Goal: Information Seeking & Learning: Learn about a topic

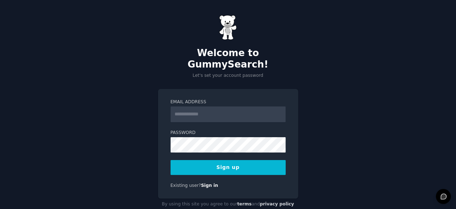
click at [215, 107] on input "Email Address" at bounding box center [228, 115] width 115 height 16
type input "**********"
click at [207, 160] on button "Sign up" at bounding box center [228, 167] width 115 height 15
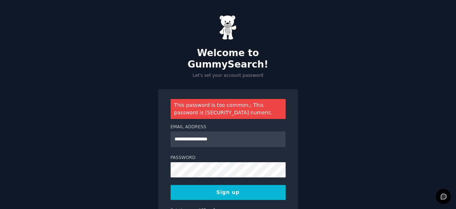
click at [202, 187] on button "Sign up" at bounding box center [228, 192] width 115 height 15
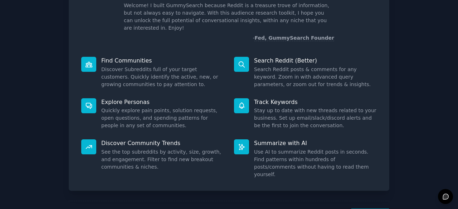
scroll to position [52, 0]
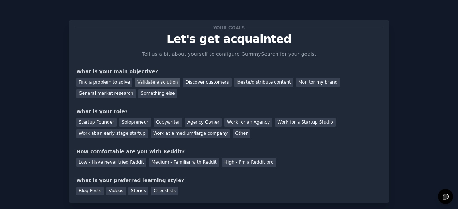
click at [160, 82] on div "Validate a solution" at bounding box center [157, 82] width 45 height 9
click at [136, 89] on div "General market research" at bounding box center [106, 93] width 60 height 9
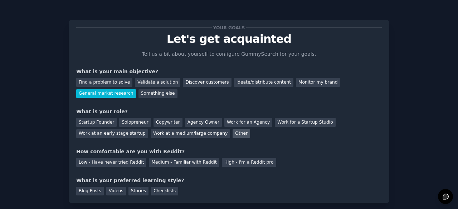
click at [233, 136] on div "Other" at bounding box center [242, 134] width 18 height 9
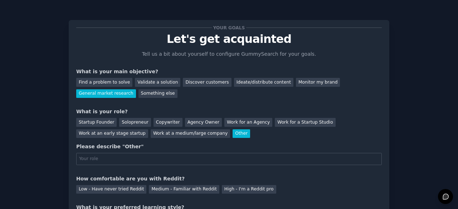
click at [136, 159] on input "text" at bounding box center [229, 159] width 306 height 12
type input "Researcher"
click at [139, 96] on div "Something else" at bounding box center [158, 93] width 39 height 9
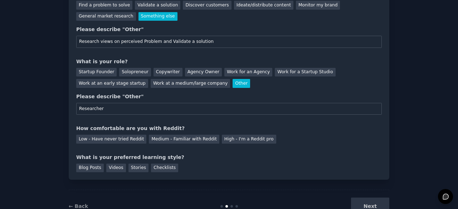
scroll to position [86, 0]
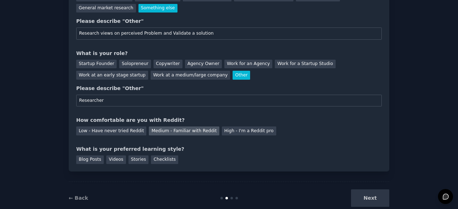
type input "Research views on perceived Problem and Validate a solution"
click at [156, 133] on div "Medium - Familiar with Reddit" at bounding box center [184, 131] width 70 height 9
click at [95, 158] on div "Blog Posts" at bounding box center [90, 160] width 28 height 9
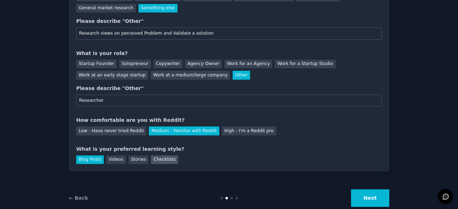
click at [156, 159] on div "Checklists" at bounding box center [164, 160] width 27 height 9
click at [87, 158] on div "Blog Posts" at bounding box center [90, 160] width 28 height 9
click at [377, 200] on button "Next" at bounding box center [370, 199] width 38 height 18
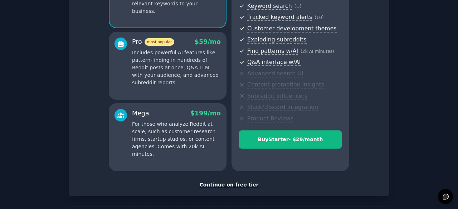
scroll to position [104, 0]
click at [245, 186] on div "Continue on free tier" at bounding box center [229, 185] width 306 height 8
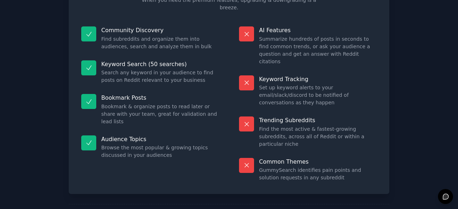
scroll to position [69, 0]
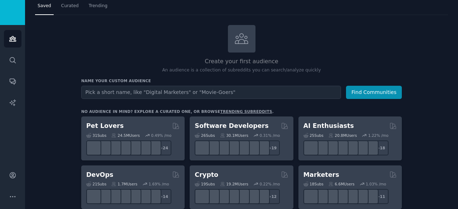
scroll to position [20, 0]
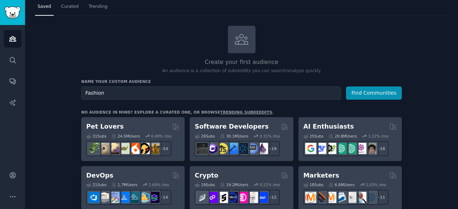
click at [84, 93] on input "Fashion" at bounding box center [211, 93] width 260 height 13
type input "Clothes and Fashion"
click at [384, 89] on button "Find Communities" at bounding box center [374, 93] width 56 height 13
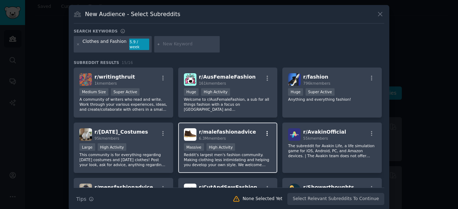
drag, startPoint x: 266, startPoint y: 130, endPoint x: 263, endPoint y: 127, distance: 4.3
click at [264, 131] on icon "button" at bounding box center [267, 134] width 6 height 6
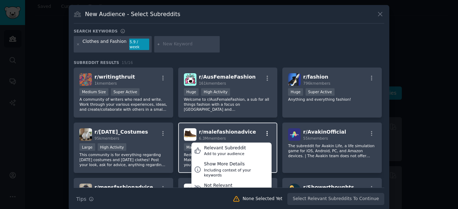
scroll to position [1, 0]
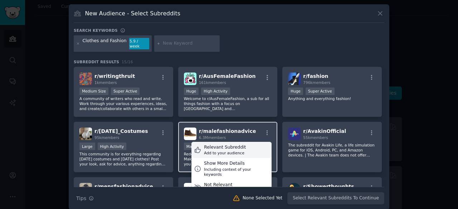
click at [210, 151] on div "Add to your audience" at bounding box center [225, 153] width 42 height 5
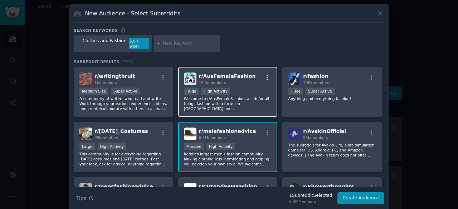
click at [267, 75] on icon "button" at bounding box center [267, 77] width 1 height 5
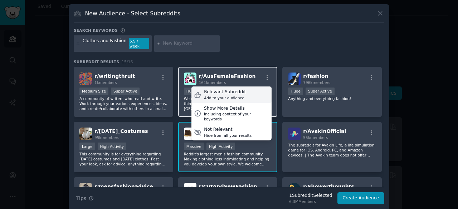
click at [246, 93] on div "Relevant Subreddit Add to your audience" at bounding box center [231, 95] width 80 height 16
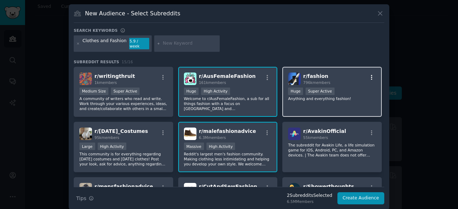
click at [369, 74] on icon "button" at bounding box center [372, 77] width 6 height 6
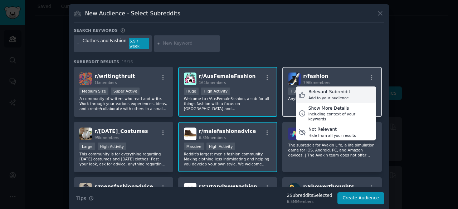
click at [346, 90] on div "Relevant Subreddit Add to your audience" at bounding box center [336, 95] width 80 height 16
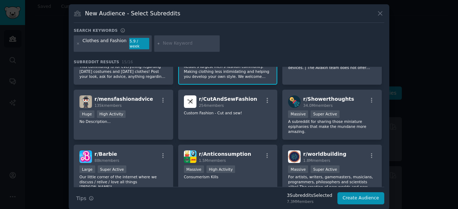
scroll to position [89, 0]
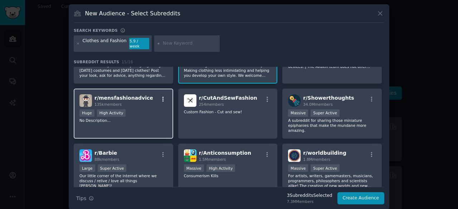
click at [162, 97] on icon "button" at bounding box center [162, 99] width 1 height 5
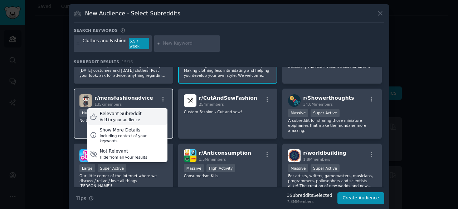
click at [150, 113] on div "Relevant Subreddit Add to your audience" at bounding box center [127, 116] width 80 height 16
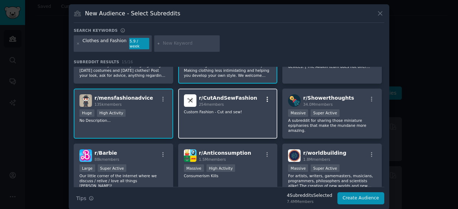
click at [266, 96] on icon "button" at bounding box center [267, 99] width 6 height 6
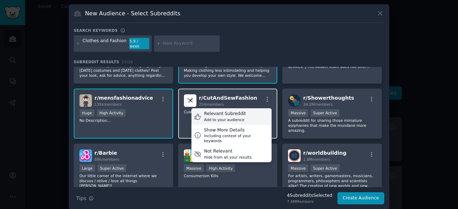
click at [248, 112] on div "Relevant Subreddit Add to your audience" at bounding box center [231, 116] width 80 height 16
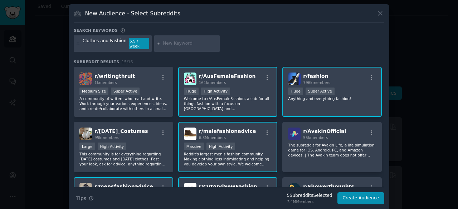
scroll to position [0, 0]
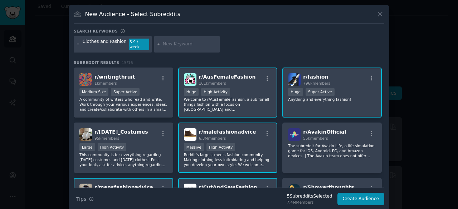
click at [187, 42] on input "text" at bounding box center [190, 44] width 54 height 6
type input "Clothes"
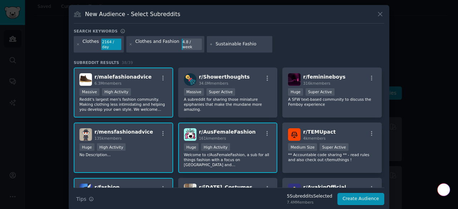
type input "Sustainable Fashion"
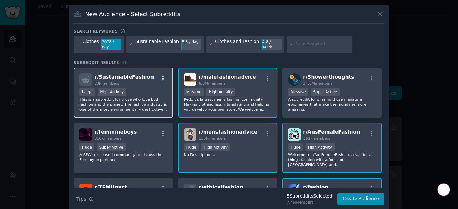
click at [162, 75] on icon "button" at bounding box center [163, 78] width 6 height 6
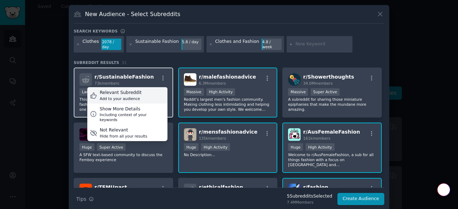
click at [147, 91] on div "Relevant Subreddit Add to your audience" at bounding box center [127, 95] width 80 height 16
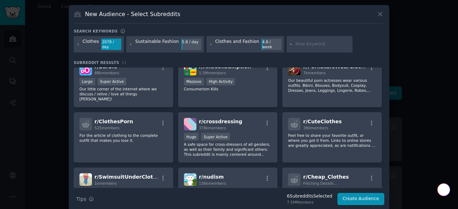
scroll to position [227, 0]
click at [372, 194] on button "Create Audience" at bounding box center [360, 199] width 47 height 12
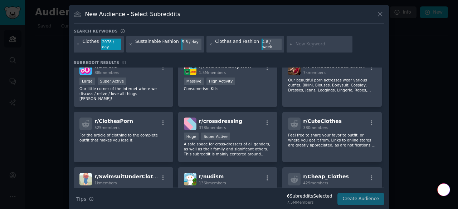
scroll to position [0, 0]
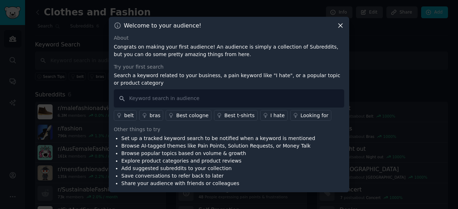
click at [344, 27] on div "Welcome to your audience! About Congrats on making your first audience! An audi…" at bounding box center [229, 105] width 241 height 176
click at [340, 28] on icon at bounding box center [341, 26] width 8 height 8
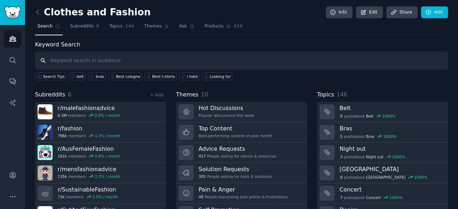
click at [174, 61] on input "text" at bounding box center [241, 61] width 413 height 18
type input "Sustainable"
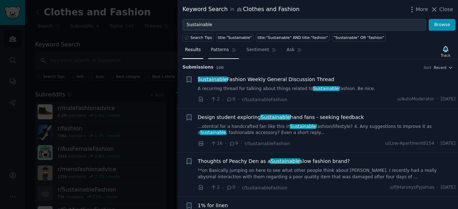
click at [223, 47] on span "Patterns" at bounding box center [220, 50] width 18 height 6
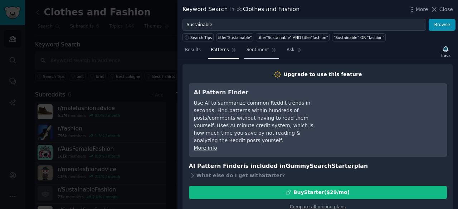
click at [252, 46] on link "Sentiment" at bounding box center [261, 51] width 35 height 15
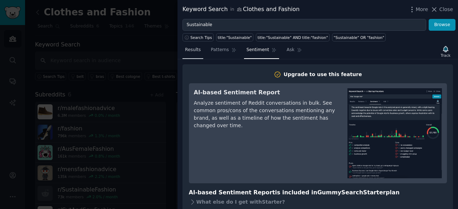
click at [192, 51] on span "Results" at bounding box center [193, 50] width 16 height 6
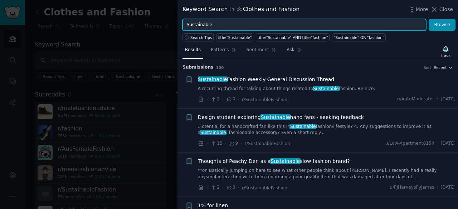
click at [242, 23] on input "Sustainable" at bounding box center [305, 25] width 244 height 12
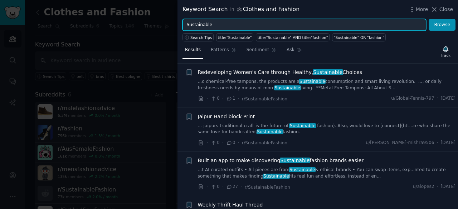
scroll to position [256, 0]
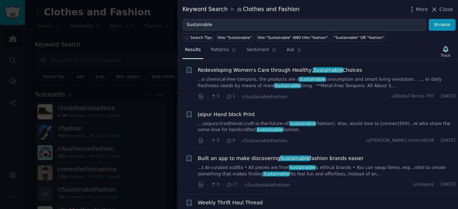
click at [272, 159] on span "Built an app to make discovering Sustainable fashion brands easier" at bounding box center [281, 159] width 166 height 8
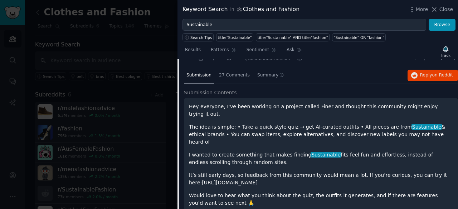
scroll to position [383, 0]
click at [237, 73] on span "27 Comments" at bounding box center [234, 75] width 31 height 6
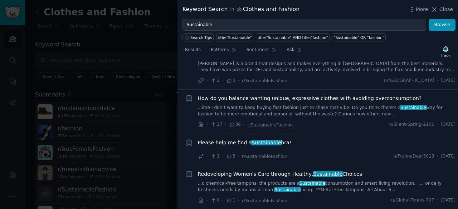
scroll to position [146, 0]
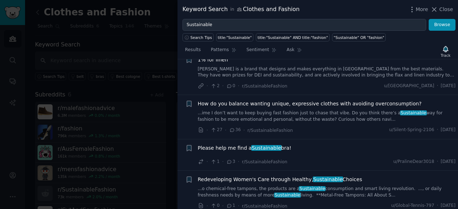
click at [220, 103] on span "How do you balance wanting unique, expressive clothes with avoiding overconsump…" at bounding box center [310, 104] width 224 height 8
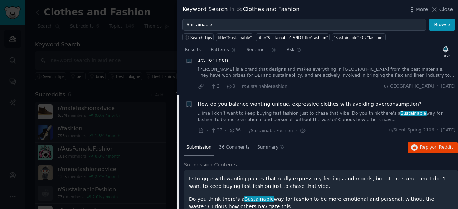
scroll to position [145, 0]
click at [228, 145] on span "36 Comments" at bounding box center [234, 148] width 31 height 6
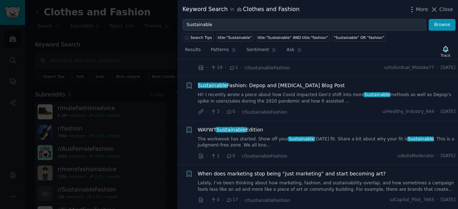
scroll to position [1271, 0]
click at [214, 93] on link "Hi! I recently wrote a piece about how [MEDICAL_DATA] impacted Gen'z shift into…" at bounding box center [327, 99] width 258 height 13
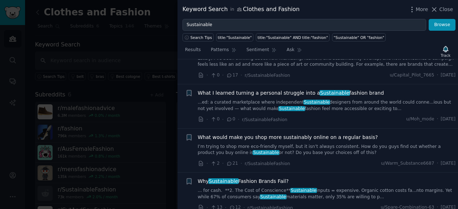
scroll to position [964, 0]
click at [223, 145] on link "I’m trying to shop more eco-friendly myself, but it isn’t always consistent. Ho…" at bounding box center [327, 150] width 258 height 13
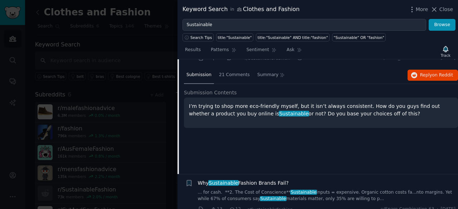
scroll to position [804, 0]
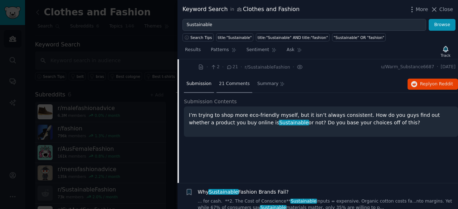
click at [225, 81] on span "21 Comments" at bounding box center [234, 84] width 31 height 6
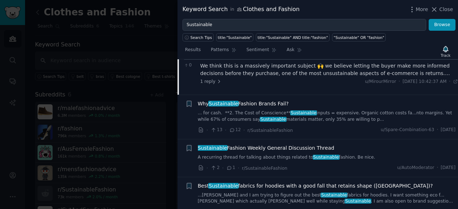
scroll to position [1108, 0]
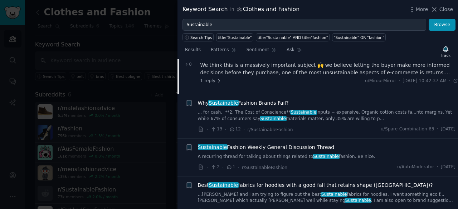
click at [210, 116] on link "... for cash. **2. The Cost of Conscience** Sustainable inputs = expensive. Org…" at bounding box center [327, 116] width 258 height 13
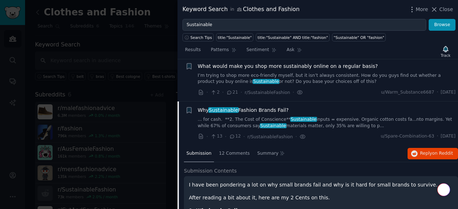
scroll to position [778, 0]
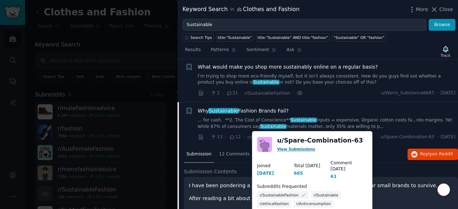
click at [302, 149] on link "View Submissions" at bounding box center [296, 149] width 38 height 4
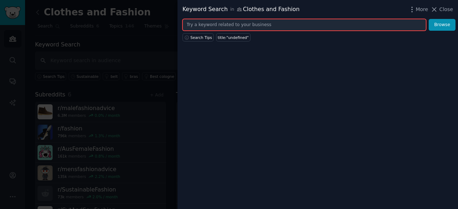
click at [214, 26] on input "text" at bounding box center [305, 25] width 244 height 12
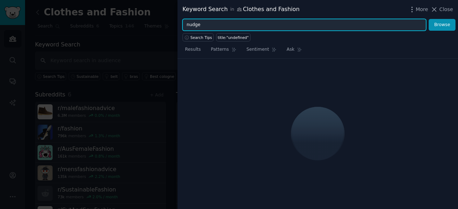
type input "nudge"
click at [429, 19] on button "Browse" at bounding box center [442, 25] width 27 height 12
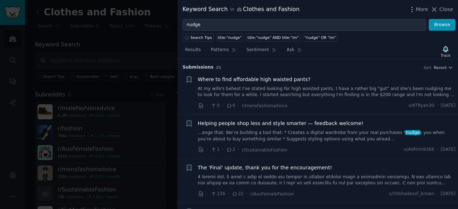
click at [223, 130] on link "...ange that. We’re building a tool that: * Creates a digital wardrobe from you…" at bounding box center [327, 136] width 258 height 13
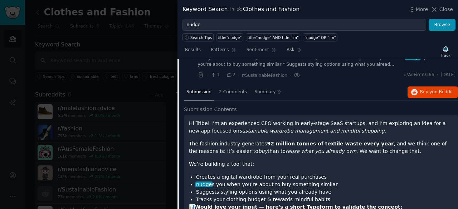
scroll to position [74, 0]
click at [224, 95] on div "2 Comments" at bounding box center [233, 92] width 33 height 17
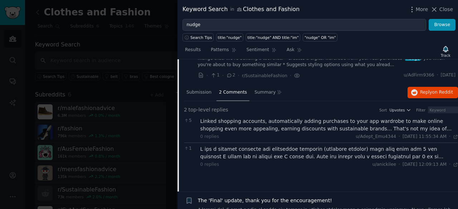
click at [231, 154] on div at bounding box center [329, 153] width 258 height 15
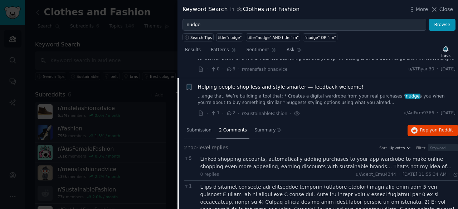
scroll to position [36, 0]
click at [217, 160] on div "Linked shopping accounts, automatically adding purchases to your app wardrobe t…" at bounding box center [329, 163] width 258 height 15
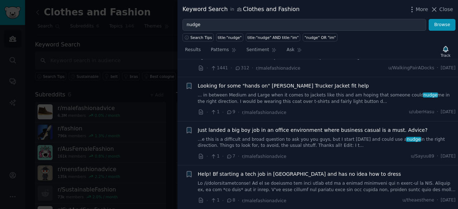
scroll to position [718, 0]
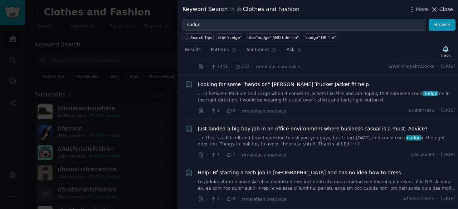
click at [440, 12] on button "Close" at bounding box center [442, 10] width 23 height 8
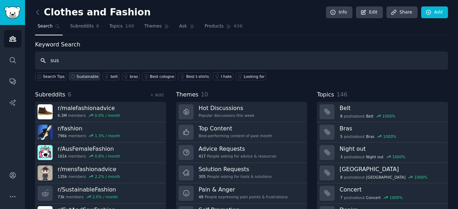
type input "sus"
click at [84, 77] on div "Sustainable" at bounding box center [88, 76] width 22 height 5
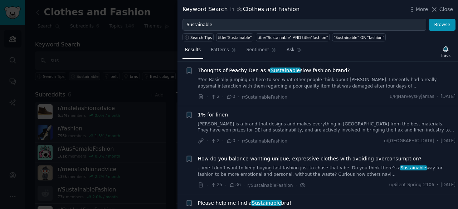
scroll to position [92, 0]
click at [223, 166] on link "...ime I don’t want to keep buying fast fashion just to chase that vibe. Do you…" at bounding box center [327, 171] width 258 height 13
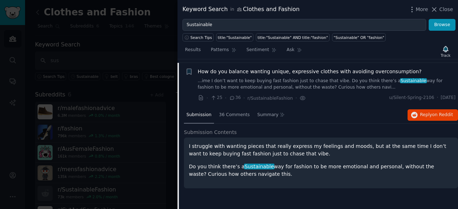
scroll to position [181, 0]
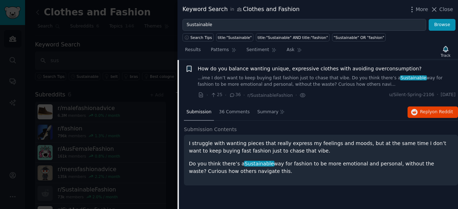
click at [188, 67] on icon "button" at bounding box center [189, 69] width 4 height 6
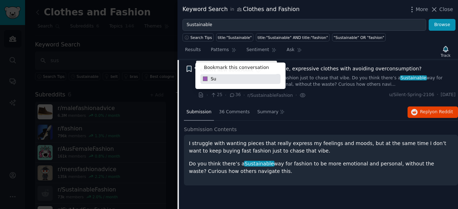
type input "S"
type input "Express but avoid Overconsumption"
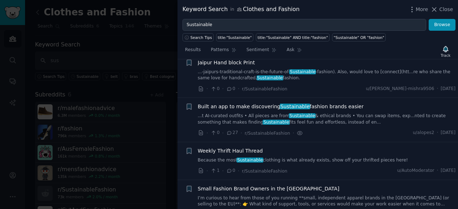
scroll to position [419, 0]
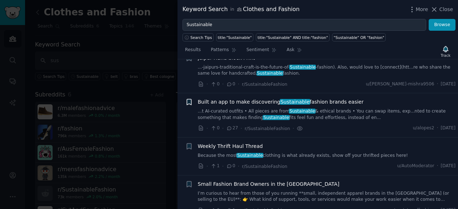
click at [189, 100] on icon "button" at bounding box center [189, 102] width 4 height 6
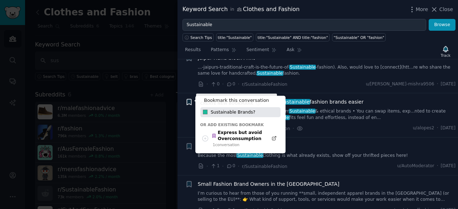
type input "Sustainable Brands?"
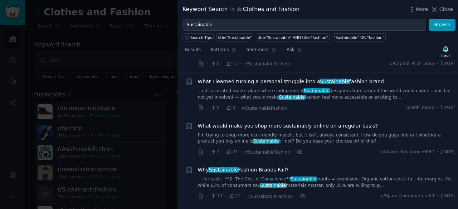
scroll to position [827, 0]
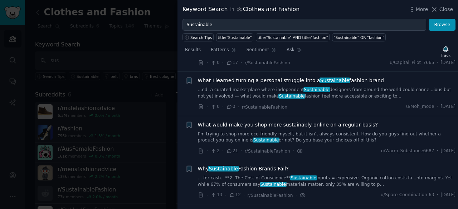
click at [218, 176] on link "... for cash. **2. The Cost of Conscience** Sustainable inputs = expensive. Org…" at bounding box center [327, 181] width 258 height 13
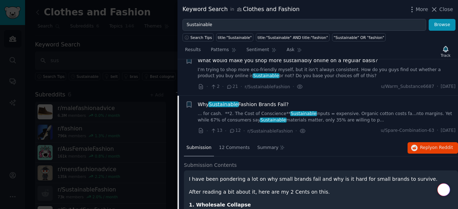
scroll to position [784, 0]
click at [190, 103] on icon "button" at bounding box center [189, 105] width 4 height 6
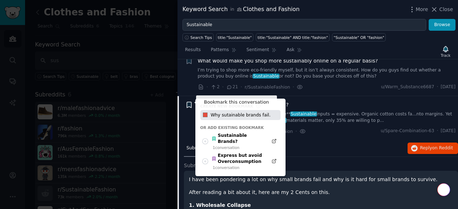
type input "Why sutainable brands fail."
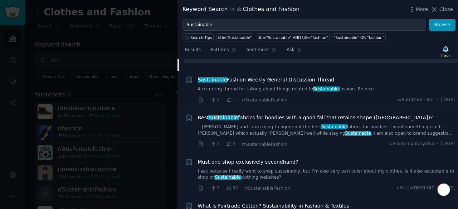
scroll to position [1316, 0]
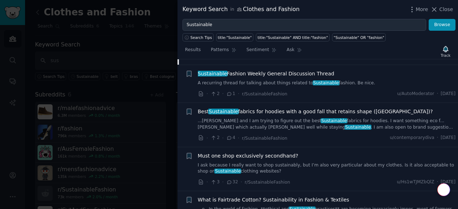
click at [225, 207] on link "...e. In the world of fashion, **ethical and Sustainable practices** are becomi…" at bounding box center [327, 213] width 258 height 13
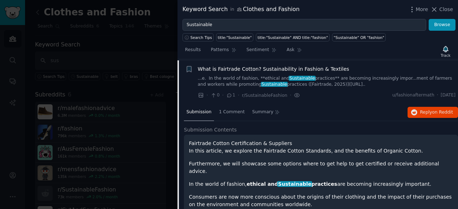
scroll to position [990, 0]
click at [190, 67] on icon "button" at bounding box center [189, 70] width 4 height 6
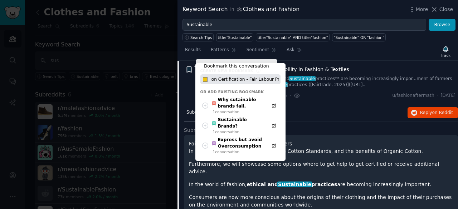
scroll to position [0, 31]
type input "FairTrade Cotton Certification - Fair Labour Practices"
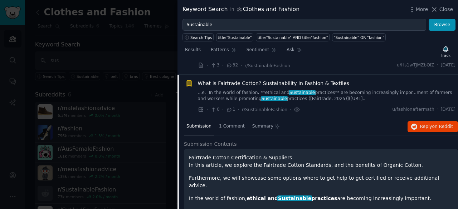
scroll to position [976, 0]
click at [436, 9] on icon at bounding box center [435, 10] width 4 height 4
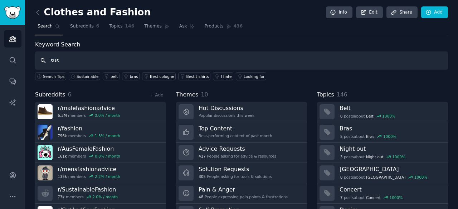
click at [85, 57] on input "sus" at bounding box center [241, 61] width 413 height 18
type input "s"
